Goal: Information Seeking & Learning: Learn about a topic

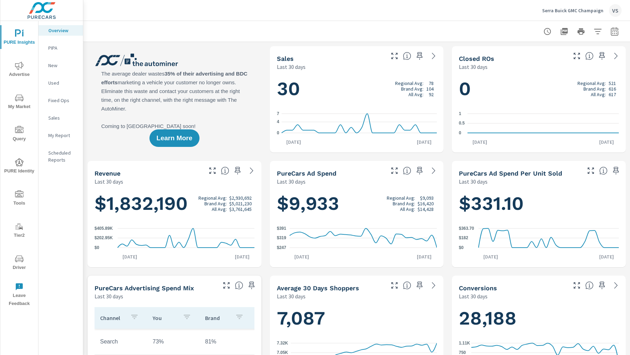
click at [27, 99] on span "My Market" at bounding box center [19, 102] width 34 height 17
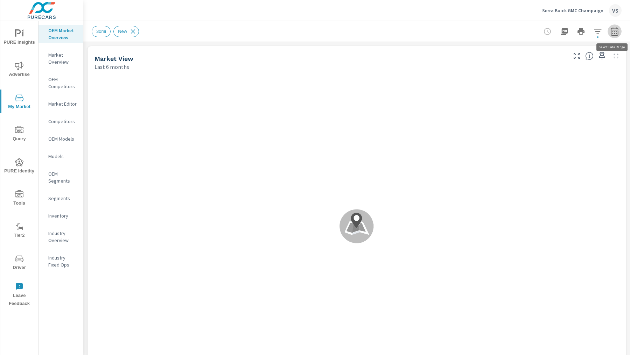
click at [614, 35] on icon "button" at bounding box center [615, 31] width 8 height 8
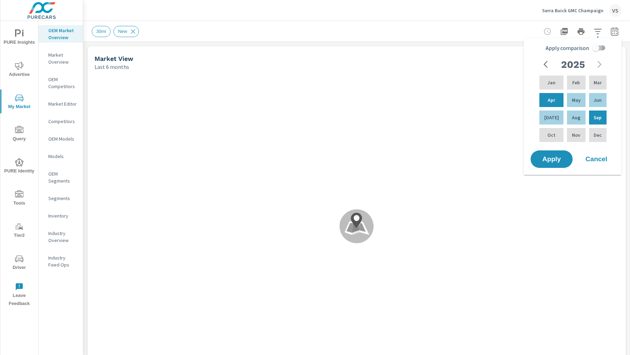
click at [598, 48] on input "Apply comparison" at bounding box center [596, 47] width 40 height 13
checkbox input "true"
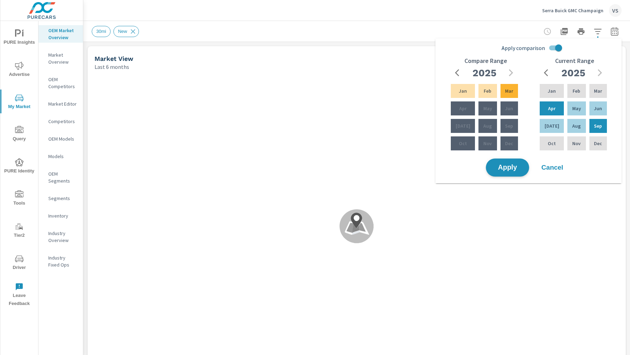
click at [510, 165] on span "Apply" at bounding box center [507, 168] width 29 height 7
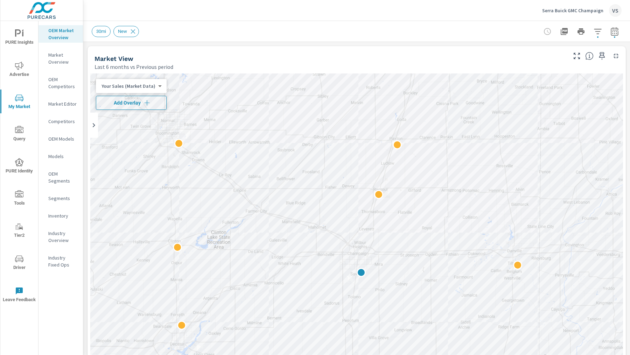
click at [155, 98] on button "Add Overlay" at bounding box center [131, 103] width 71 height 14
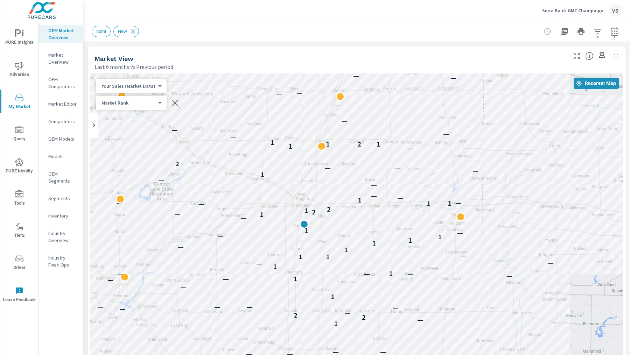
drag, startPoint x: 463, startPoint y: 344, endPoint x: 406, endPoint y: 295, distance: 75.5
